Goal: Transaction & Acquisition: Purchase product/service

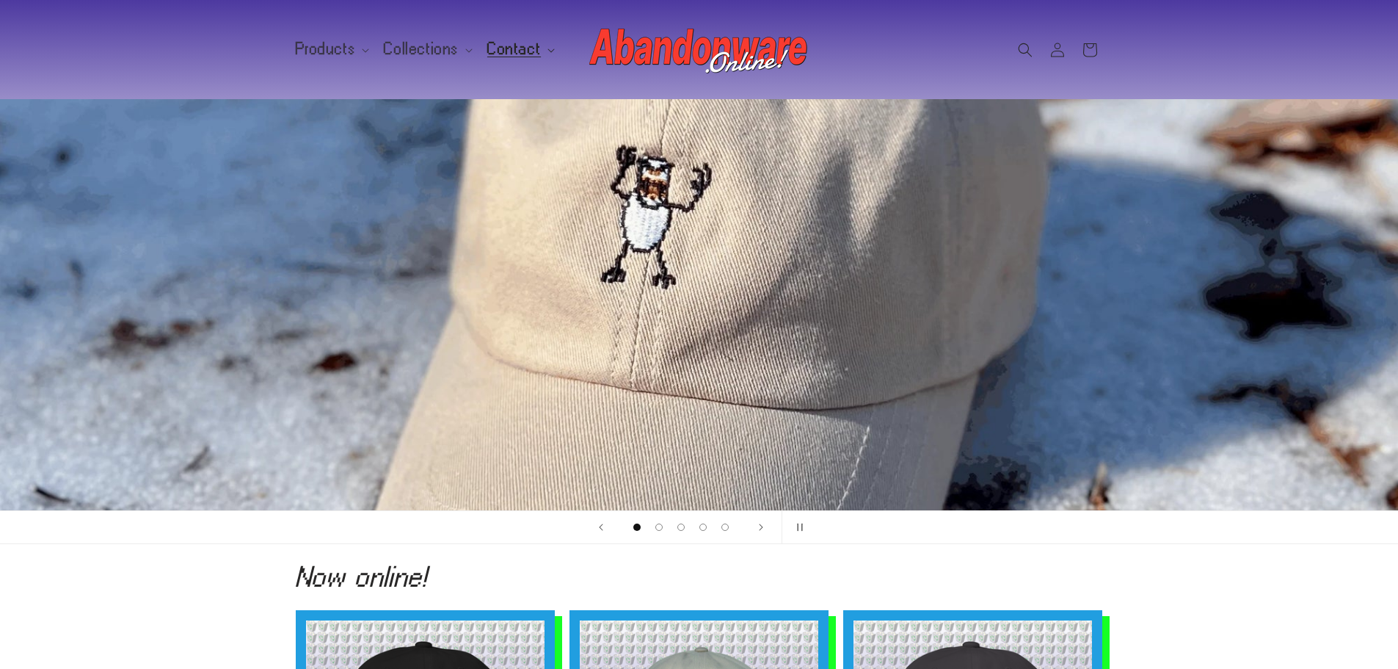
click at [528, 43] on span "Contact" at bounding box center [514, 49] width 54 height 13
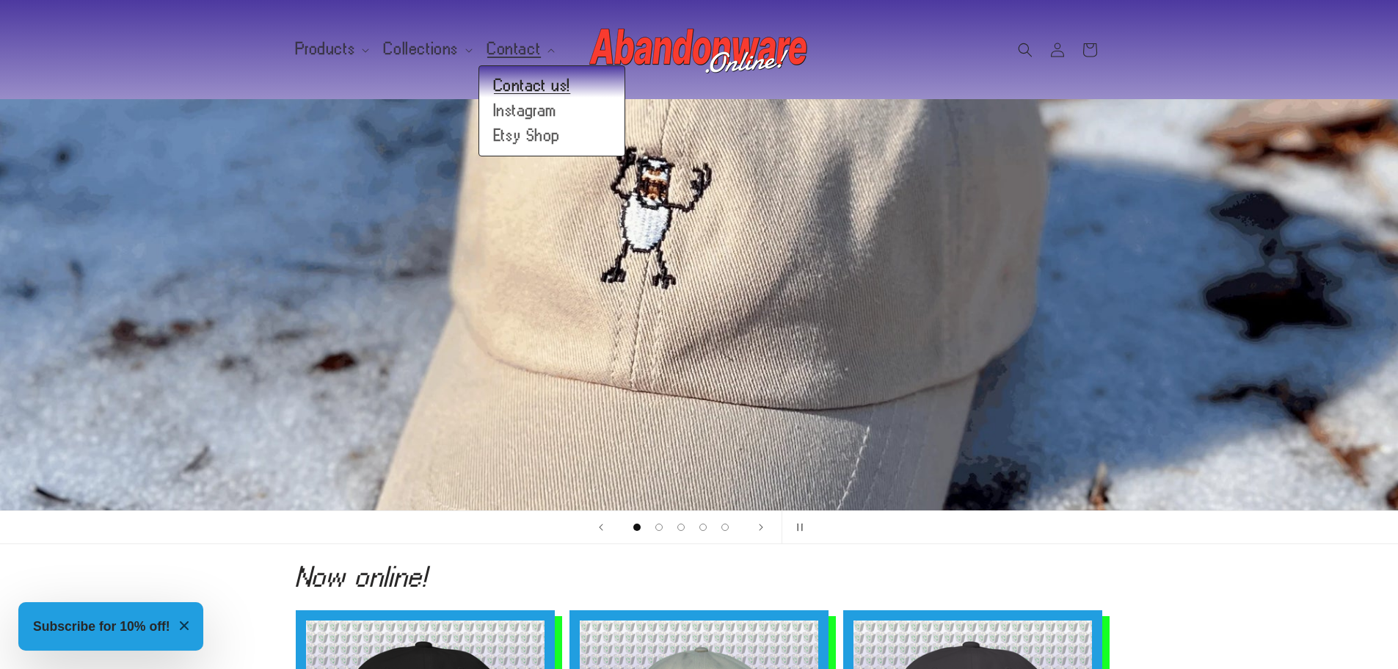
click at [531, 84] on link "Contact us!" at bounding box center [551, 85] width 145 height 25
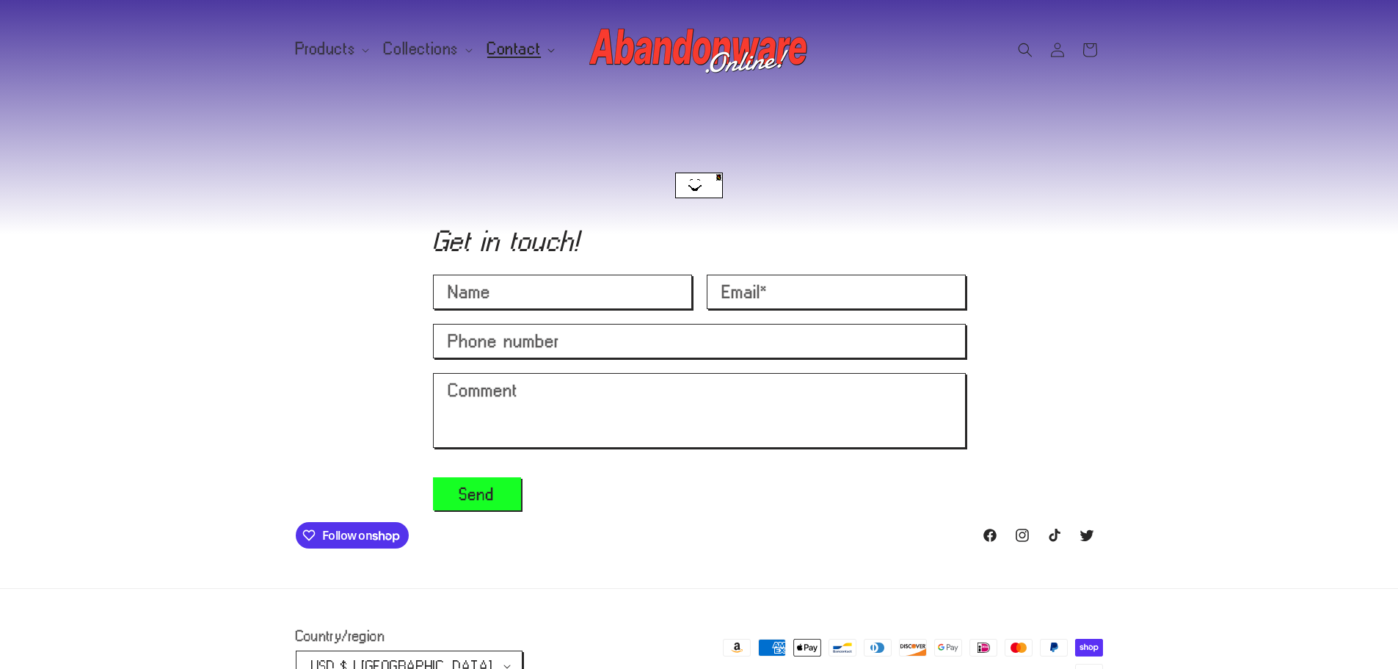
click at [522, 43] on span "Contact" at bounding box center [514, 49] width 54 height 13
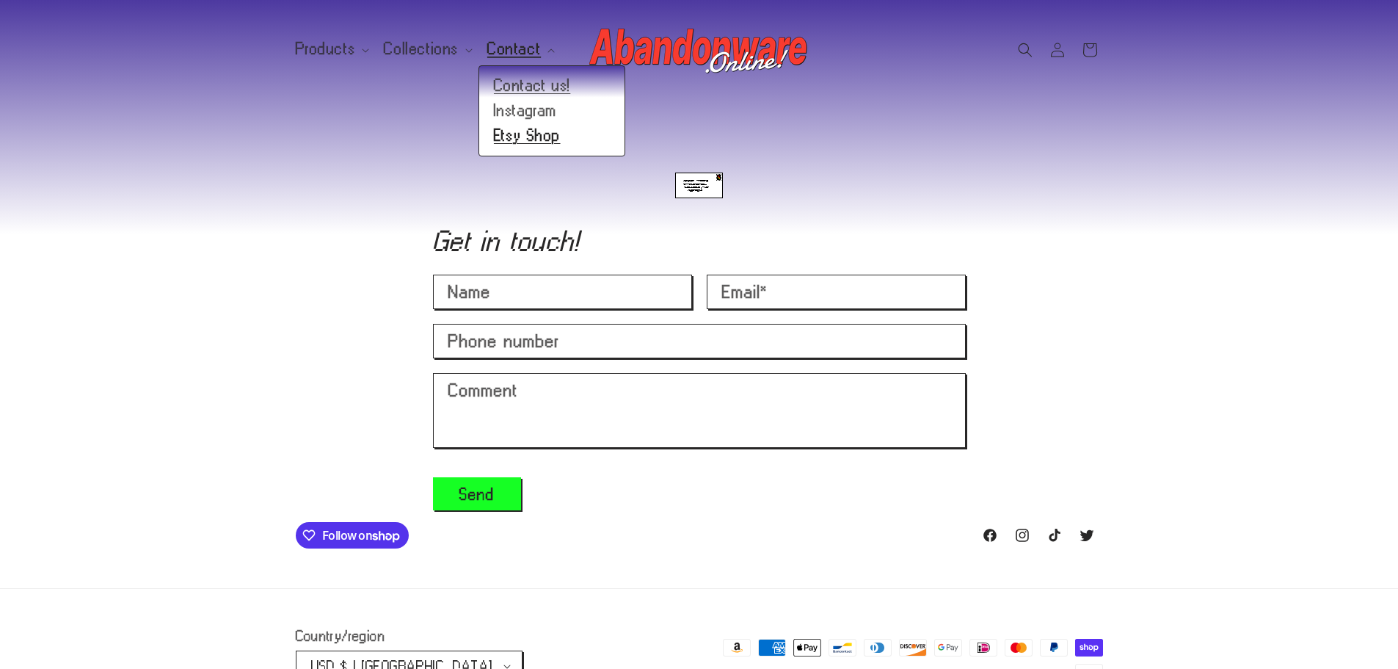
click at [509, 134] on link "Etsy Shop" at bounding box center [551, 135] width 145 height 25
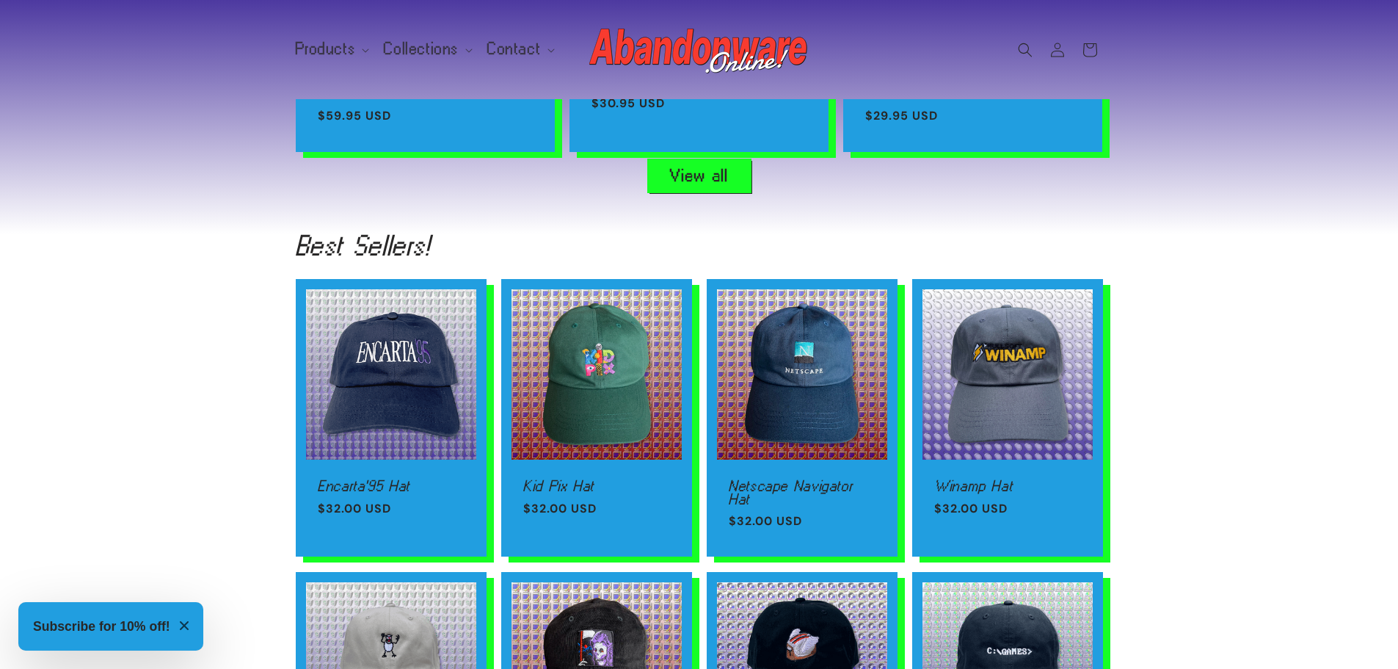
scroll to position [918, 0]
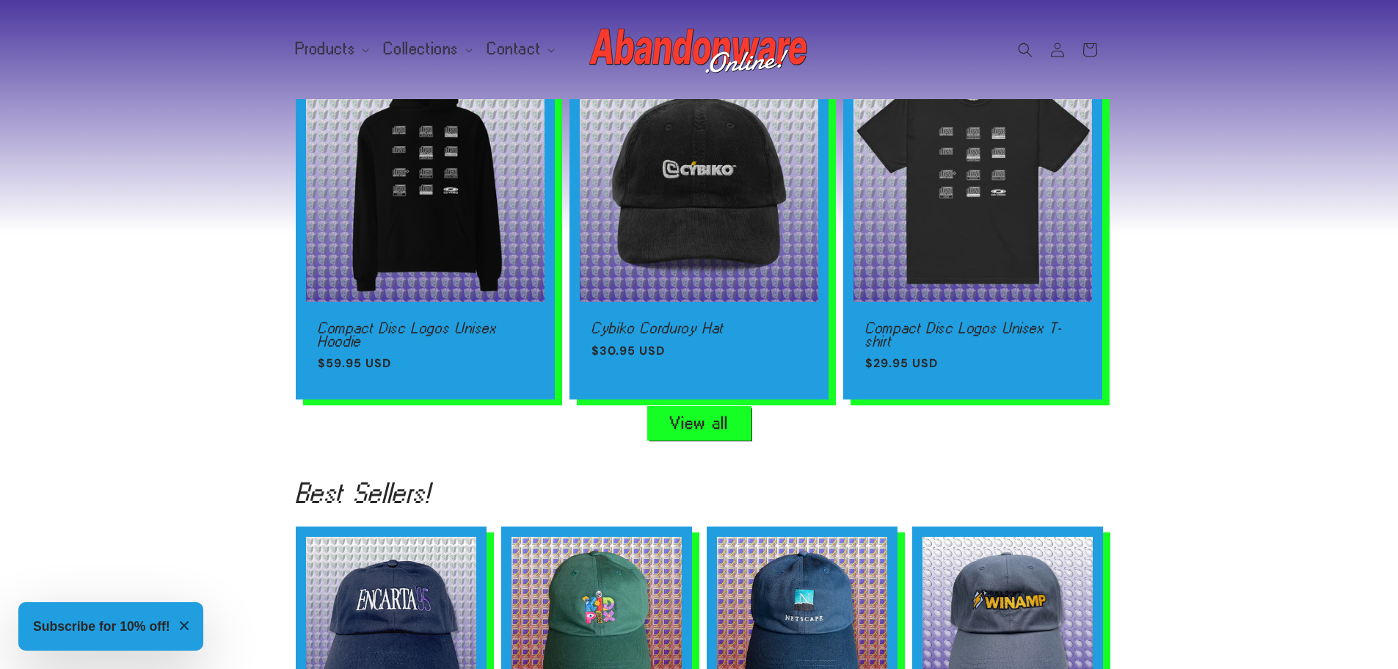
click at [691, 416] on link "View all" at bounding box center [699, 423] width 103 height 33
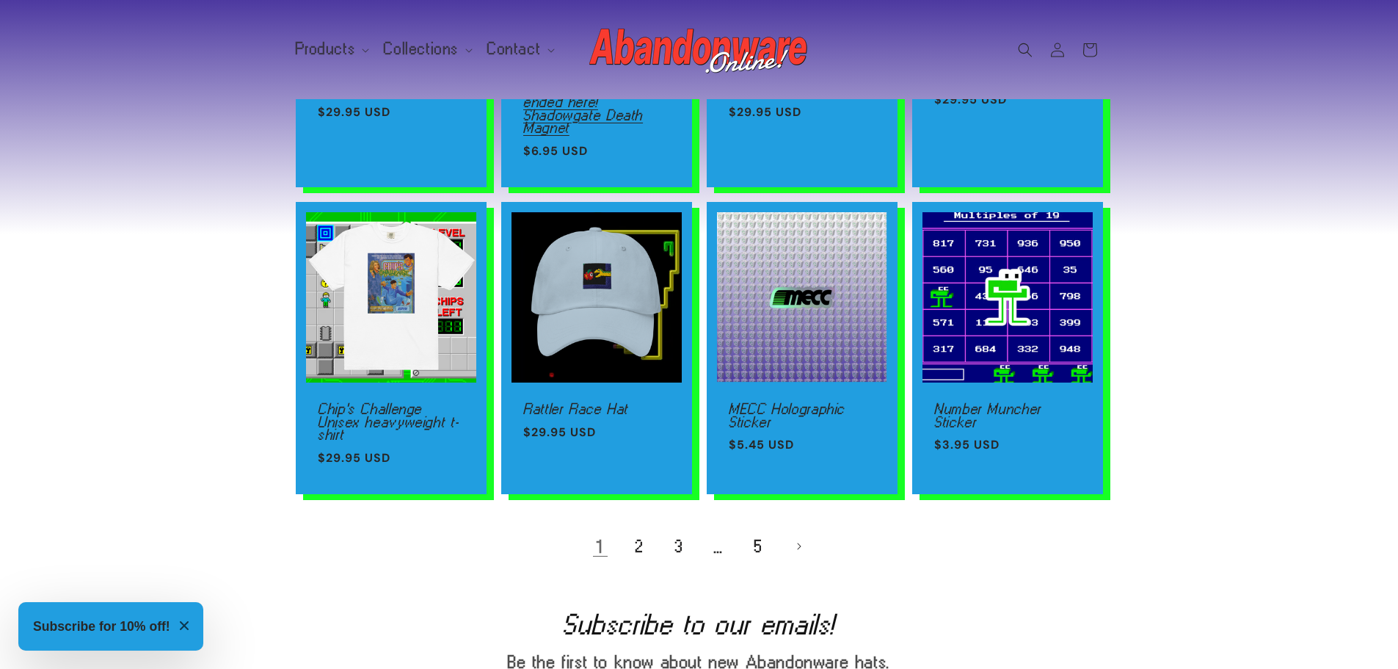
scroll to position [909, 0]
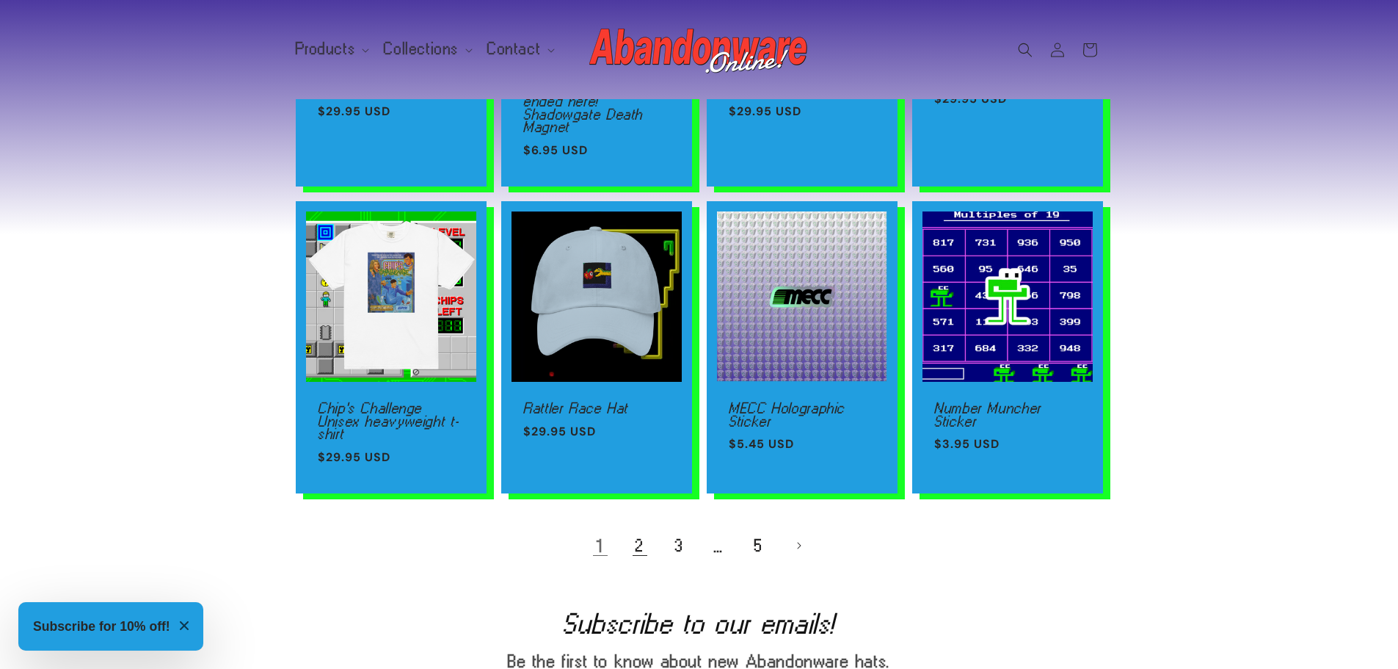
click at [633, 534] on link "2" at bounding box center [640, 545] width 32 height 32
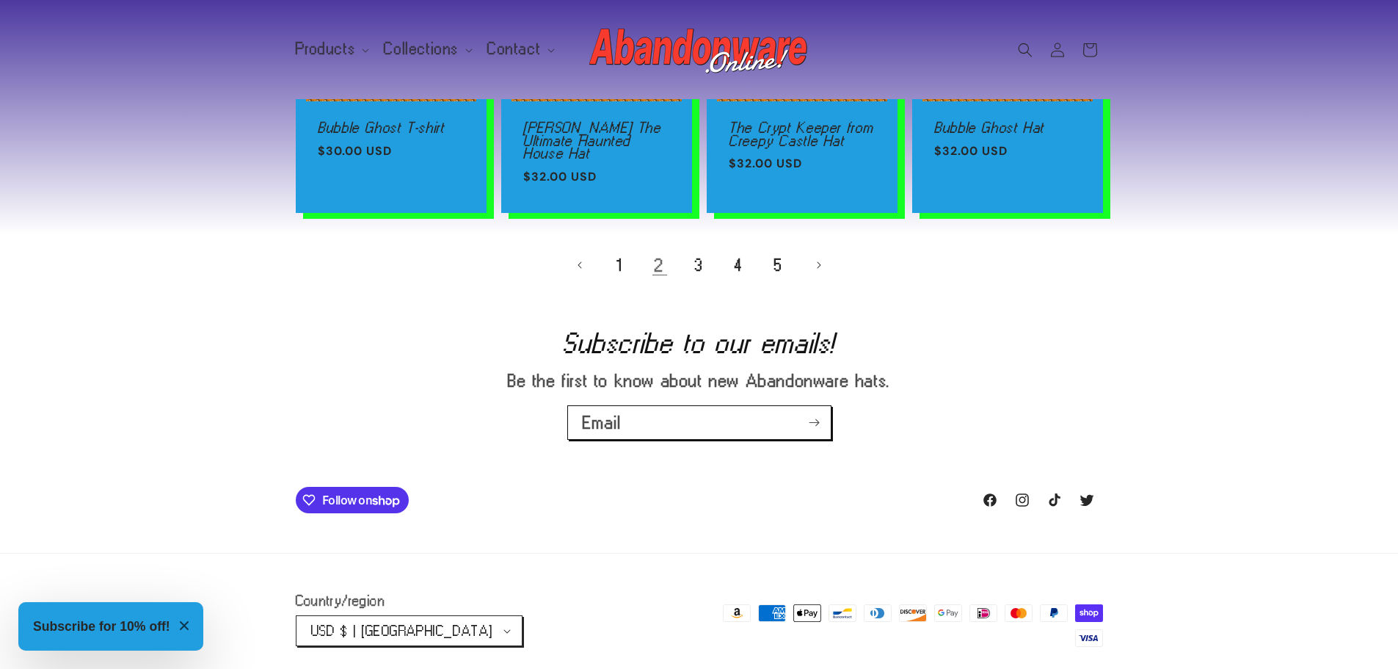
scroll to position [1218, 0]
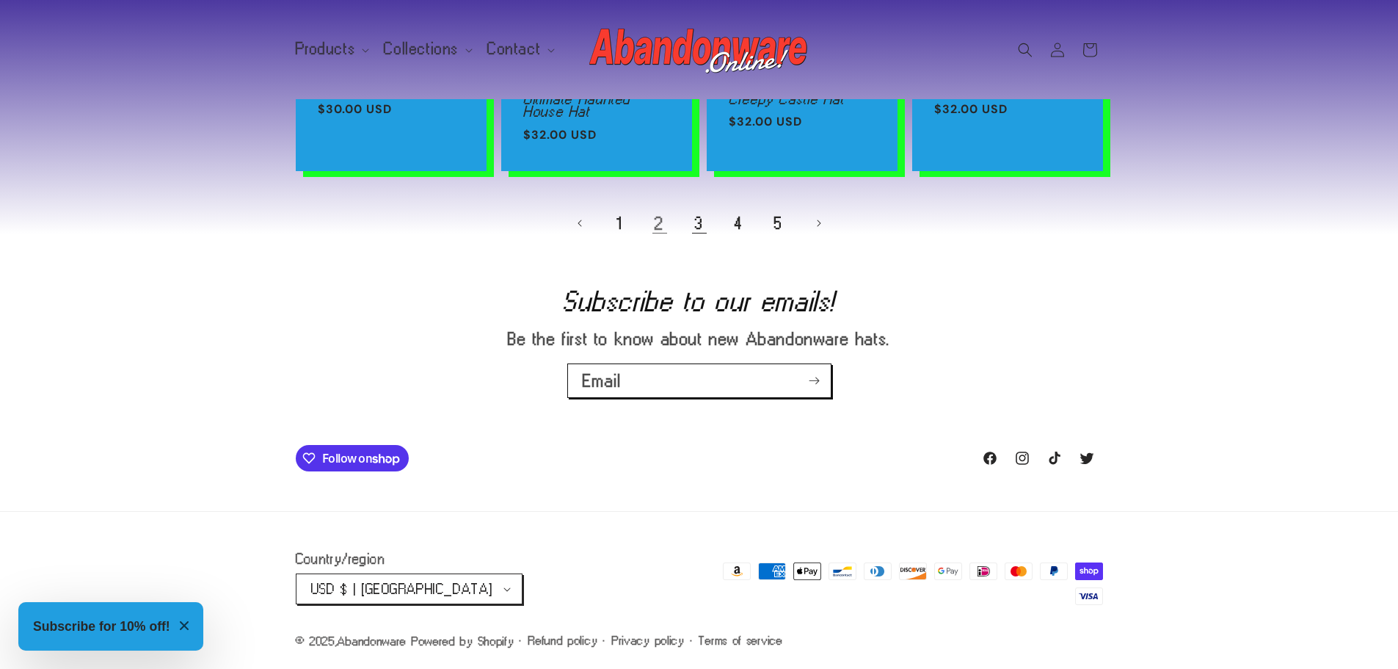
click at [705, 220] on link "3" at bounding box center [699, 223] width 32 height 32
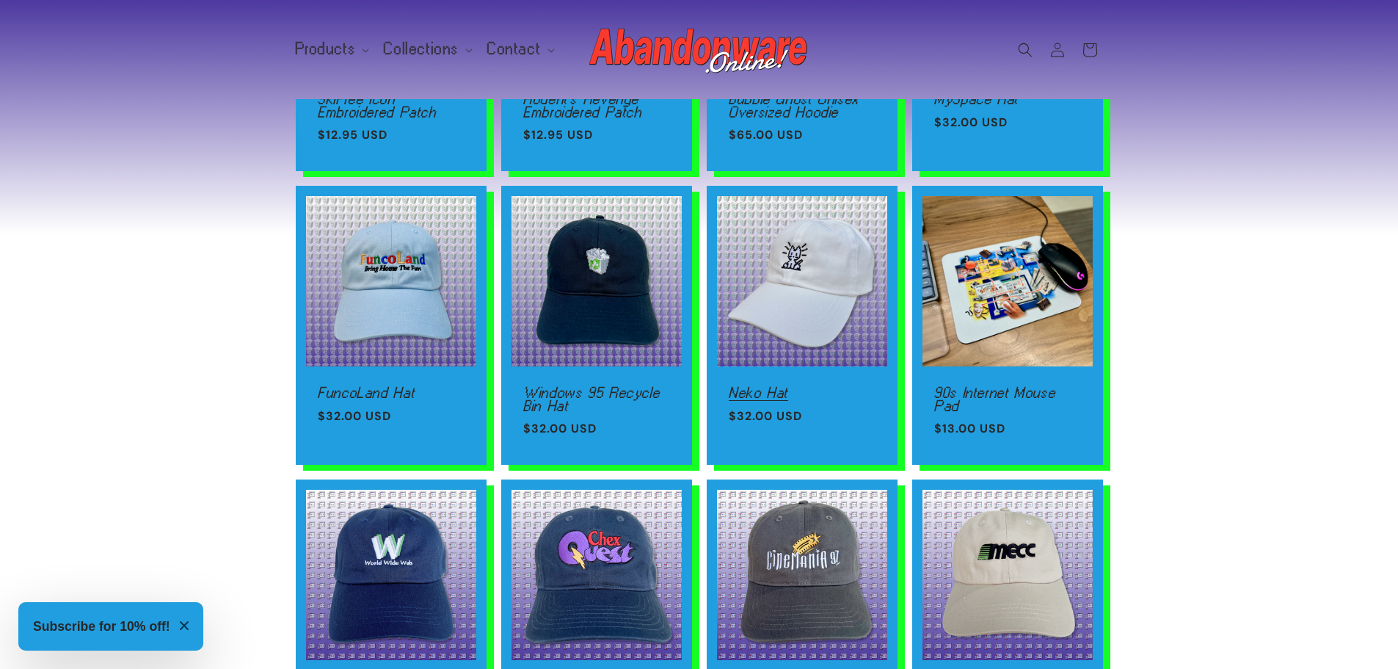
scroll to position [570, 0]
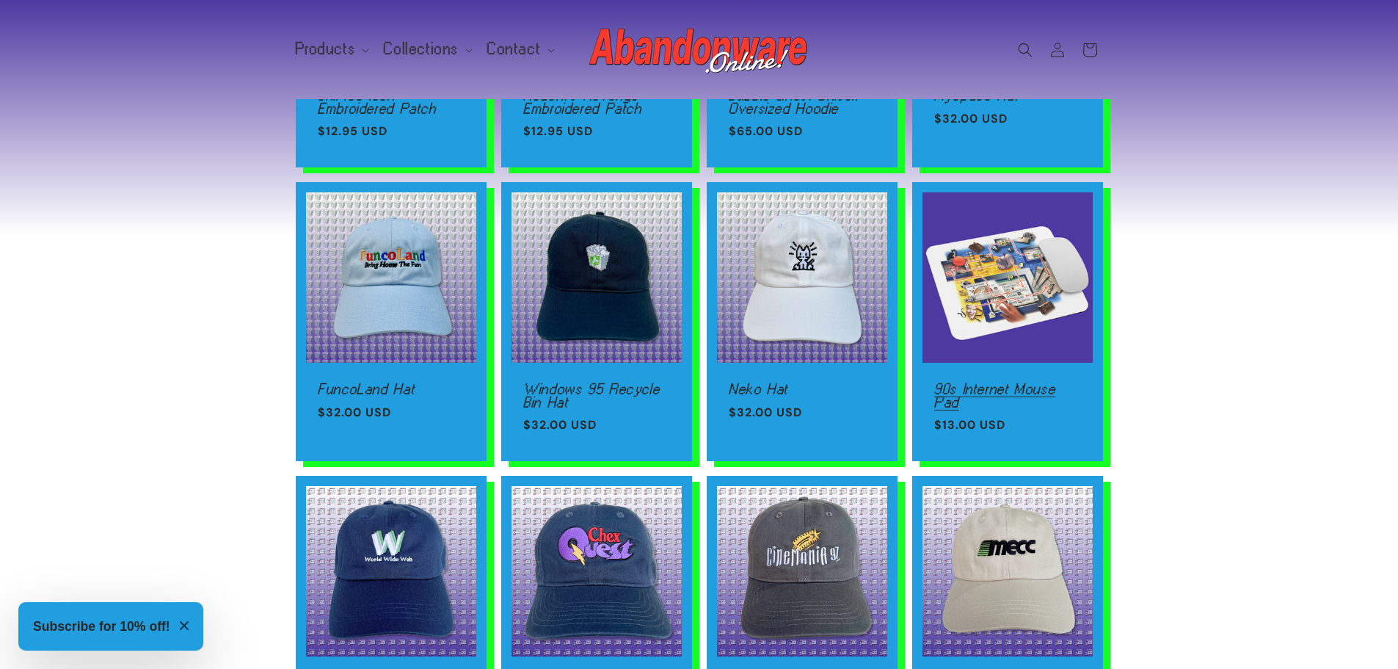
click at [1030, 382] on link "90s Internet Mouse Pad" at bounding box center [1007, 395] width 147 height 26
